Goal: Information Seeking & Learning: Check status

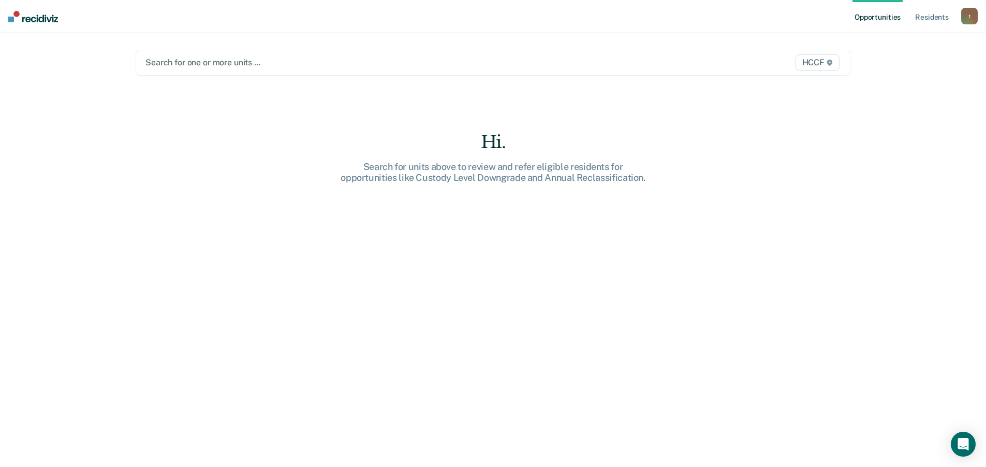
click at [207, 68] on div at bounding box center [388, 62] width 486 height 12
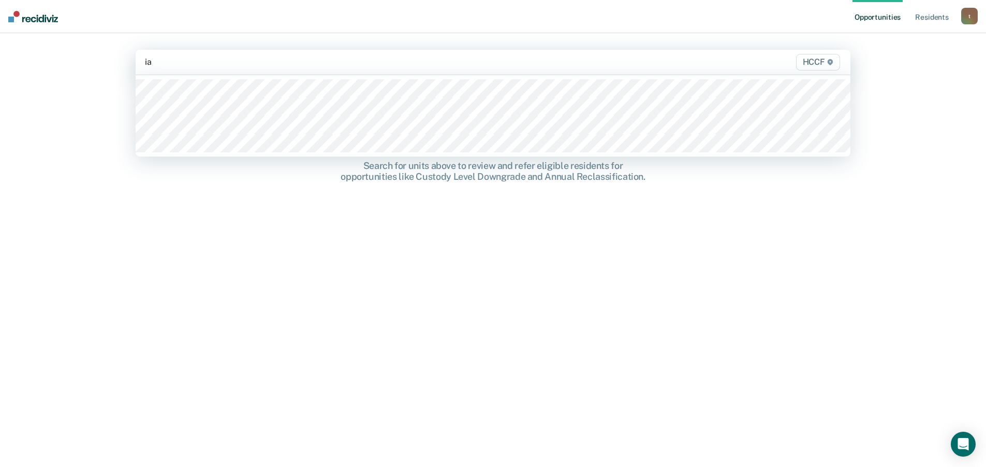
type input "ia1"
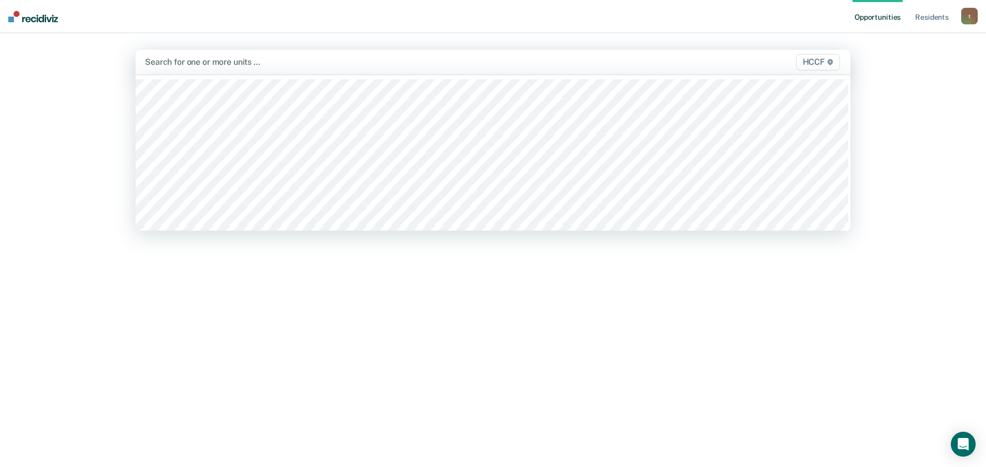
click at [195, 65] on div at bounding box center [388, 62] width 487 height 12
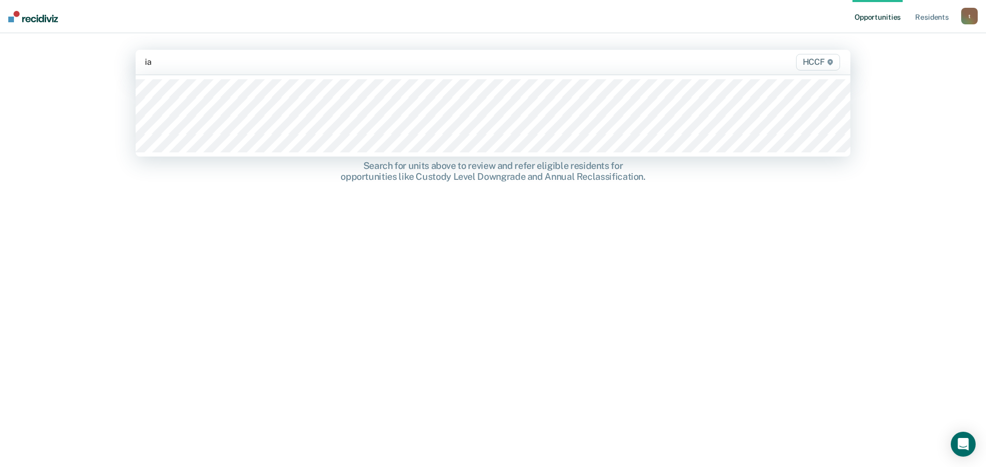
type input "ia2"
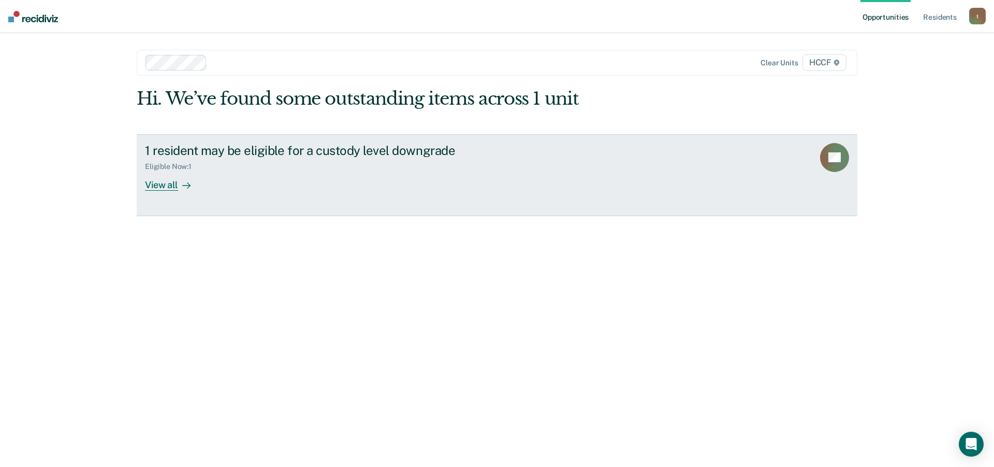
click at [176, 185] on div "View all" at bounding box center [174, 180] width 58 height 20
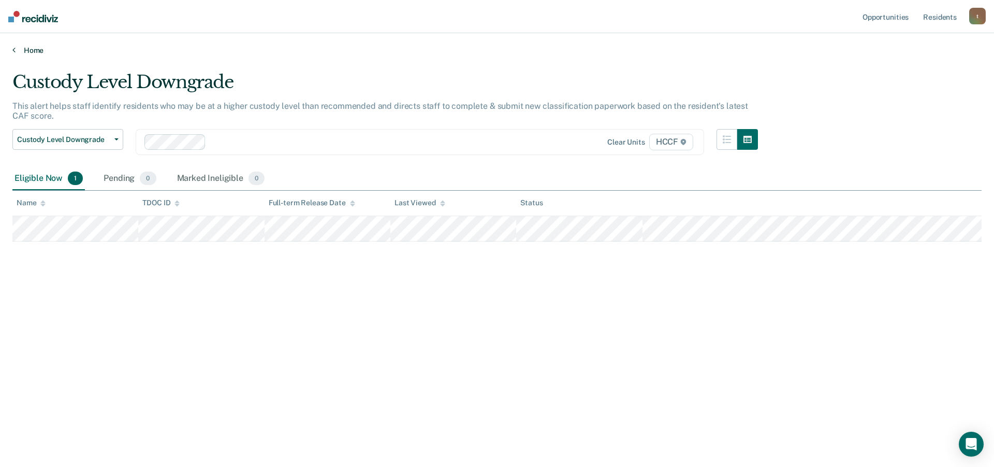
click at [16, 55] on div "Opportunities Resident s [EMAIL_ADDRESS][PERSON_NAME][DOMAIN_NAME] t Profile Ho…" at bounding box center [497, 233] width 994 height 467
click at [14, 52] on icon at bounding box center [13, 50] width 3 height 8
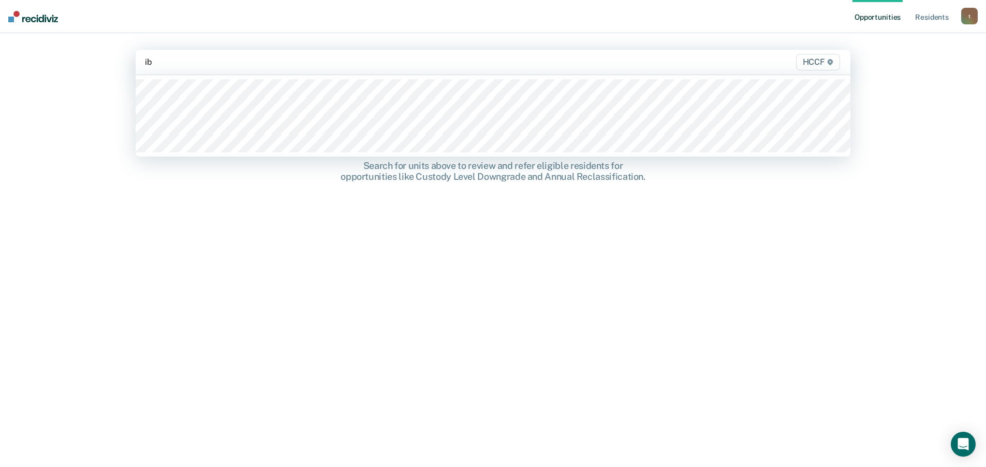
type input "ib1"
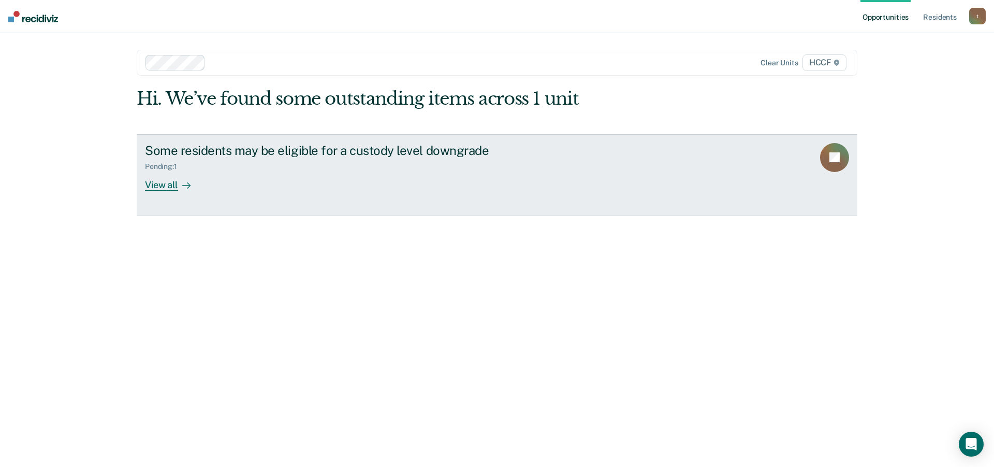
click at [172, 190] on div "View all" at bounding box center [174, 180] width 58 height 20
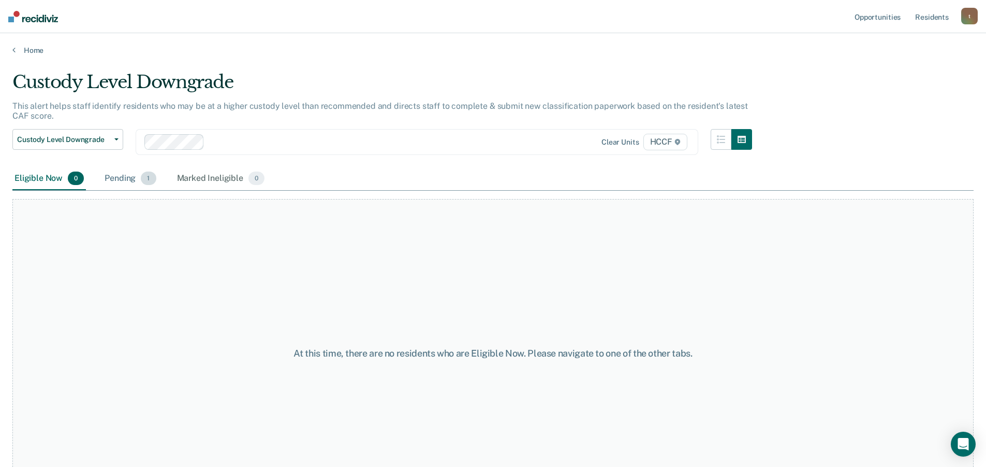
click at [144, 181] on span "1" at bounding box center [148, 177] width 15 height 13
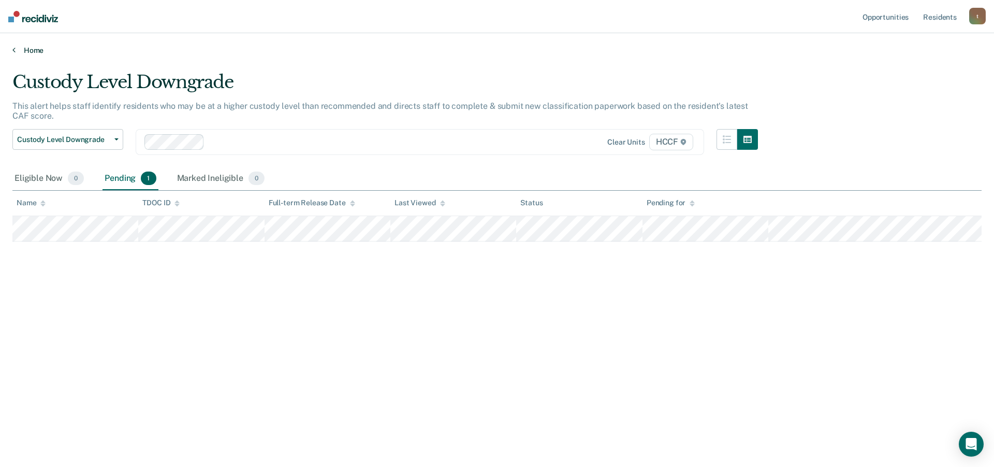
click at [15, 48] on link "Home" at bounding box center [496, 50] width 969 height 9
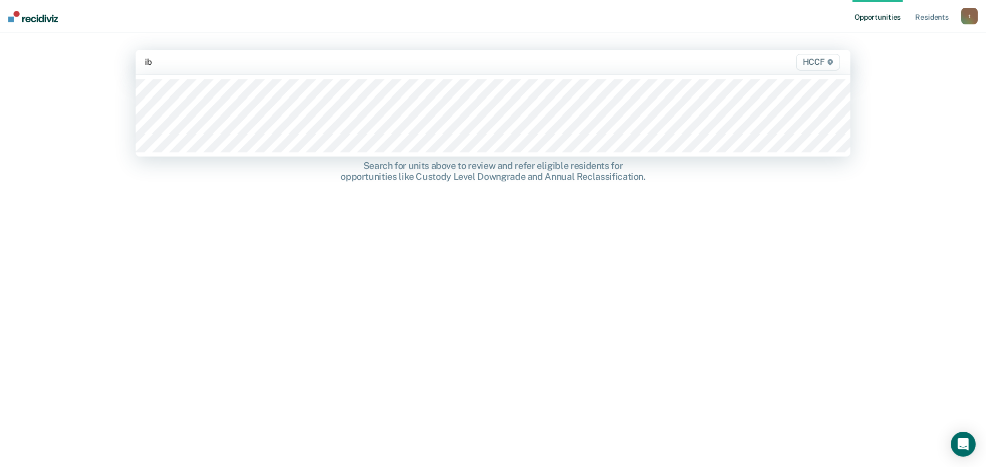
type input "ib2"
type input "ic1"
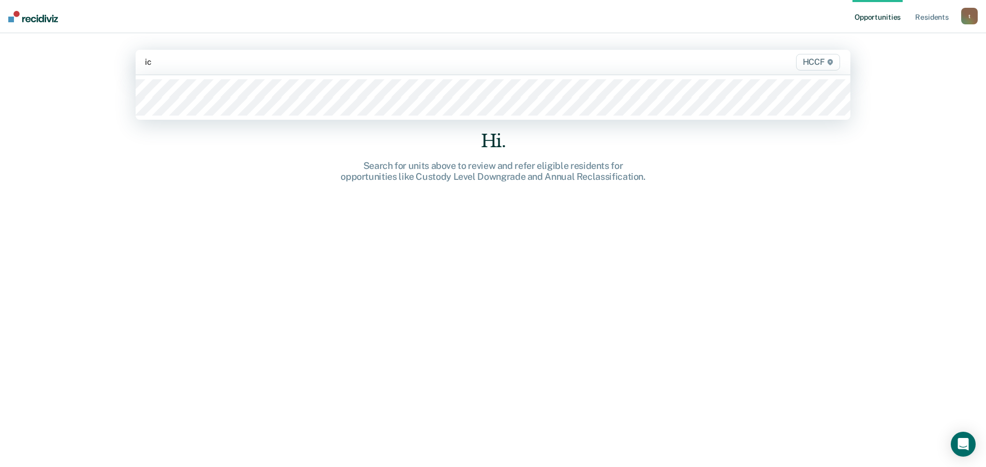
type input "ic2"
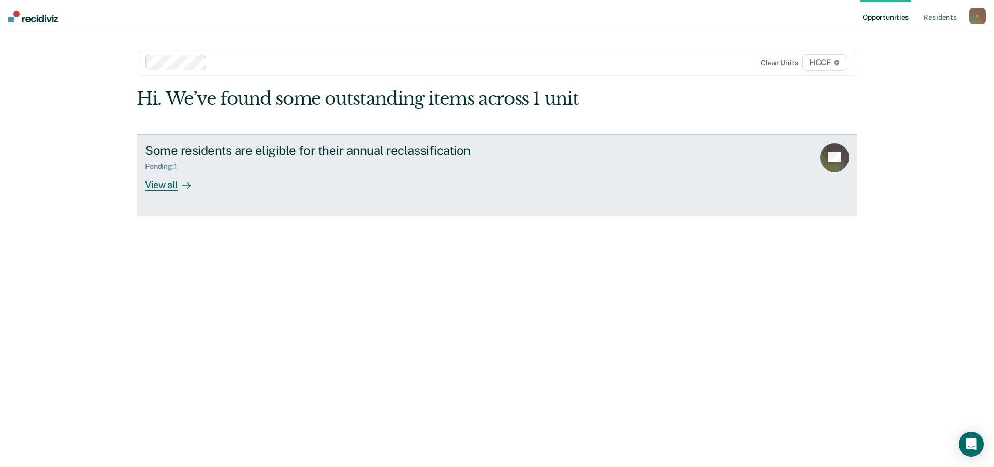
click at [164, 182] on div "View all" at bounding box center [174, 180] width 58 height 20
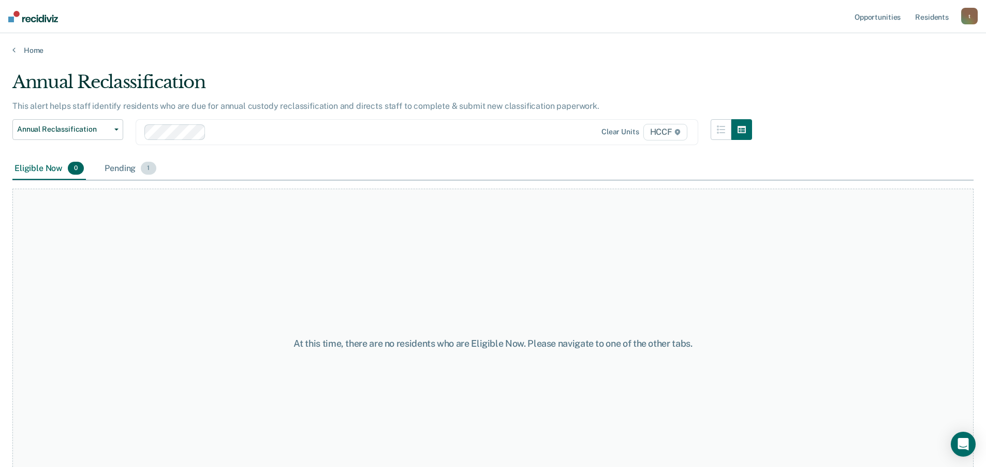
click at [135, 170] on div "Pending 1" at bounding box center [130, 168] width 55 height 23
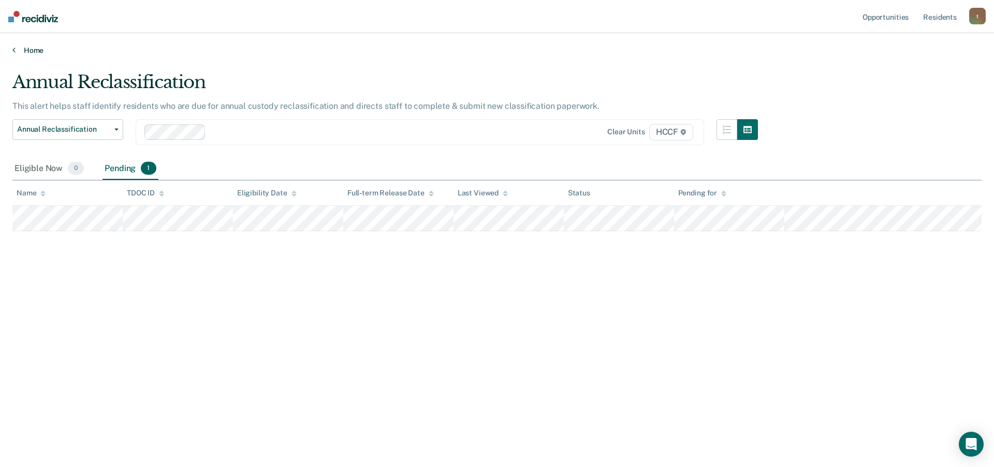
click at [20, 49] on link "Home" at bounding box center [496, 50] width 969 height 9
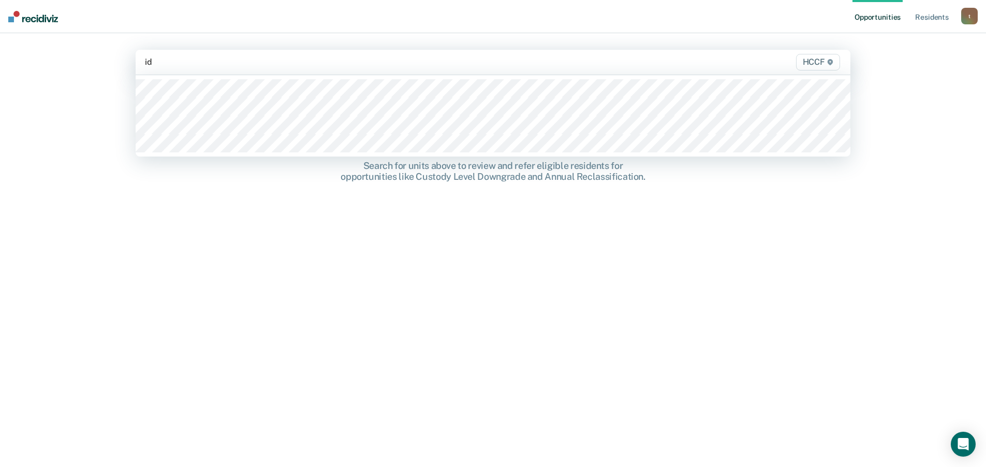
type input "id1"
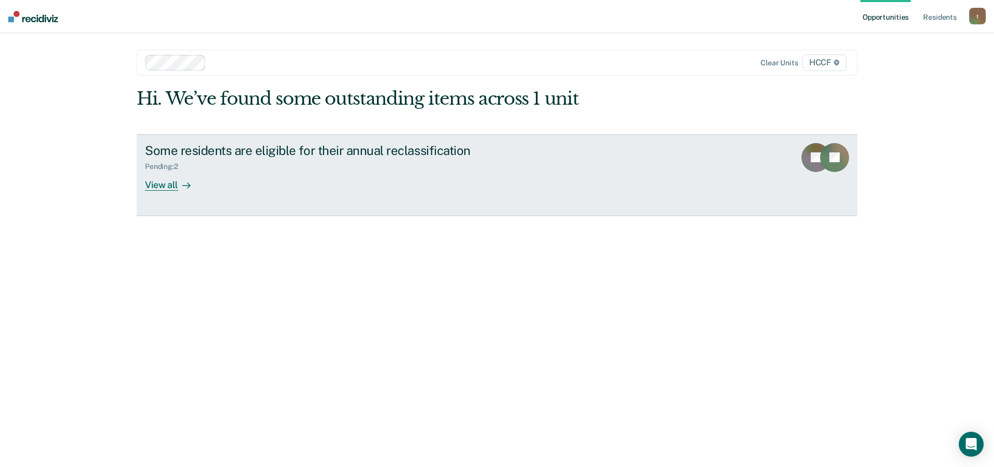
click at [167, 186] on div "View all" at bounding box center [174, 180] width 58 height 20
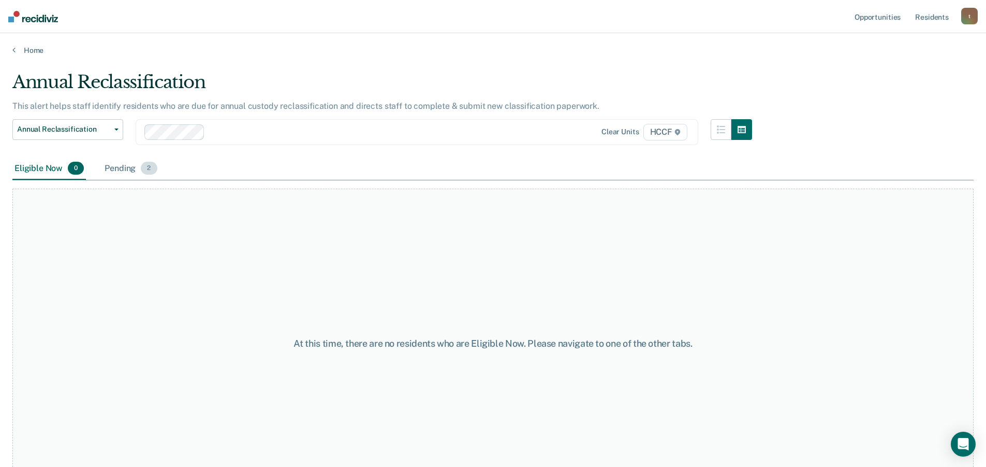
click at [130, 167] on div "Pending 2" at bounding box center [131, 168] width 56 height 23
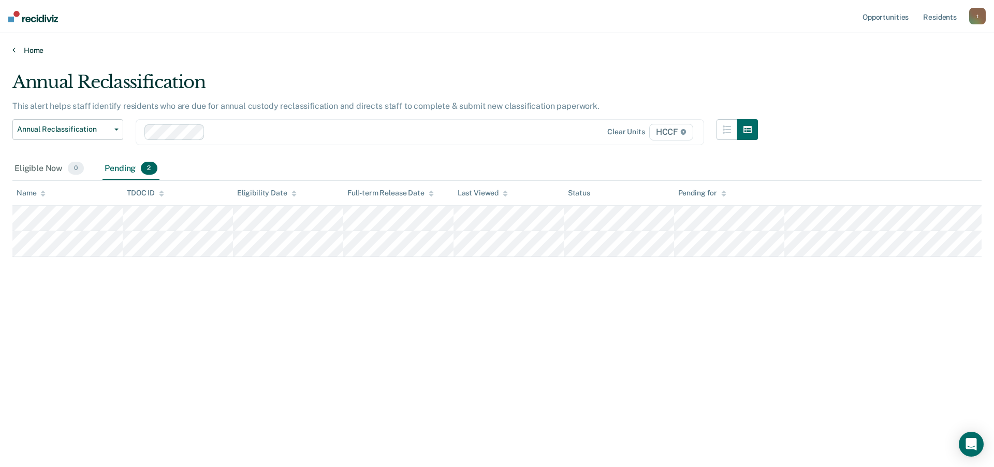
click at [16, 49] on link "Home" at bounding box center [496, 50] width 969 height 9
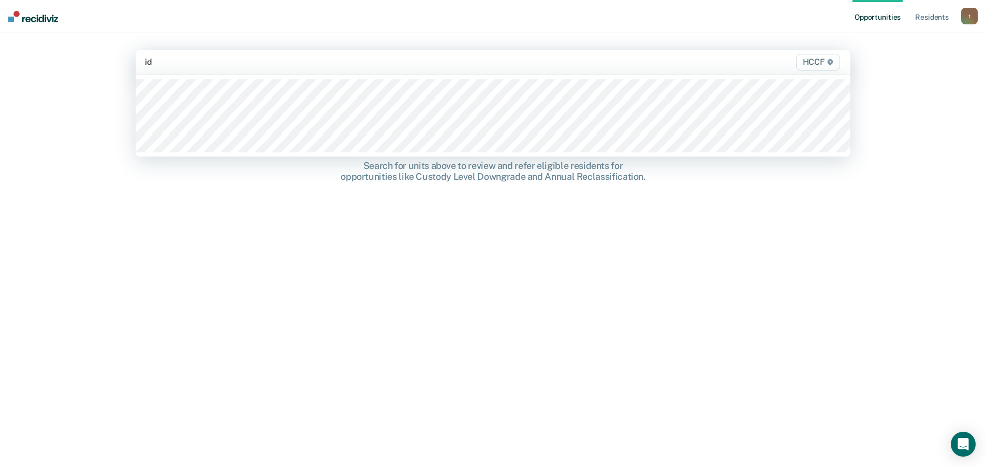
type input "id2"
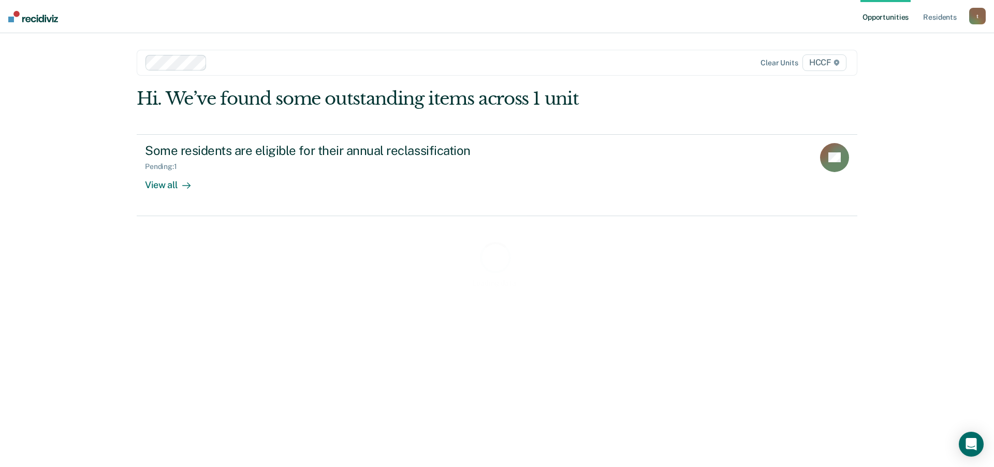
click at [164, 187] on div "Loading data..." at bounding box center [497, 263] width 721 height 351
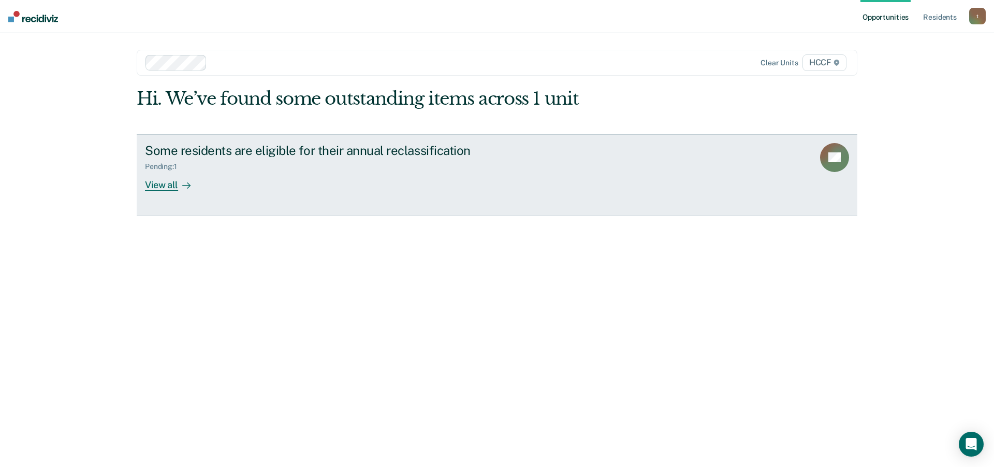
click at [164, 185] on div "View all" at bounding box center [174, 180] width 58 height 20
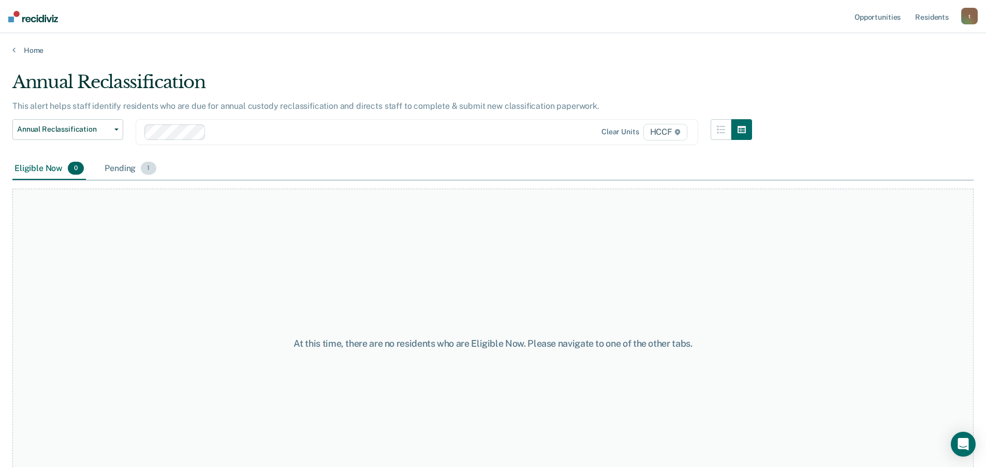
click at [143, 173] on span "1" at bounding box center [148, 168] width 15 height 13
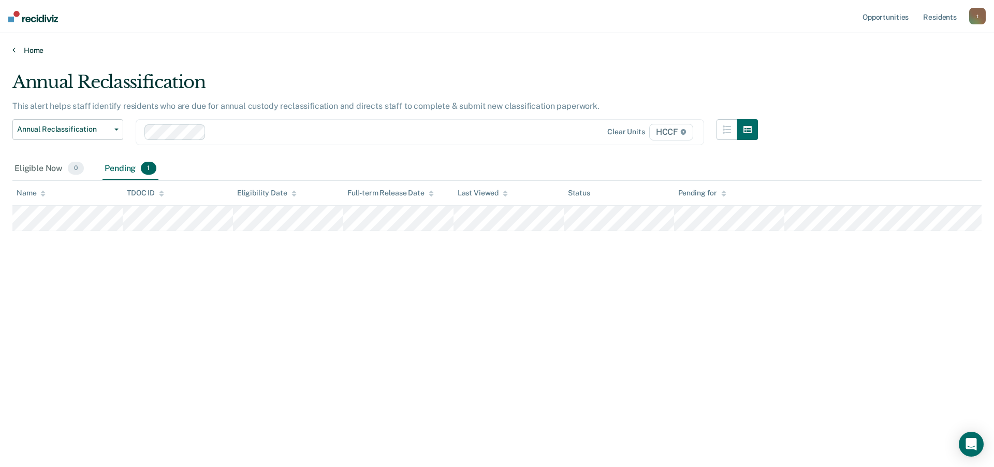
click at [12, 48] on icon at bounding box center [13, 50] width 3 height 8
